Goal: Contribute content: Contribute content

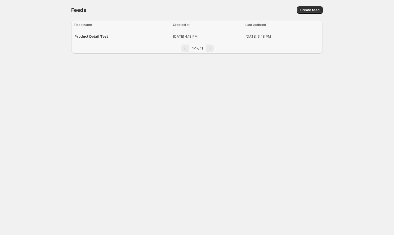
click at [97, 38] on span "Product Detail Test" at bounding box center [91, 36] width 34 height 4
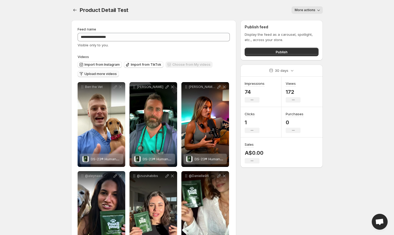
click at [93, 76] on span "Upload more videos" at bounding box center [101, 74] width 32 height 4
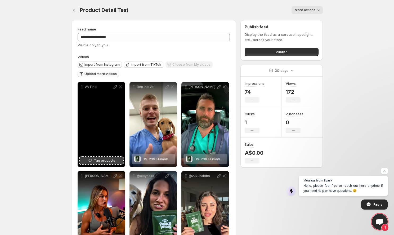
click at [93, 159] on icon at bounding box center [90, 160] width 5 height 5
click at [90, 87] on p "AV Final" at bounding box center [99, 87] width 28 height 4
click at [116, 85] on icon at bounding box center [115, 86] width 3 height 3
